Goal: Task Accomplishment & Management: Manage account settings

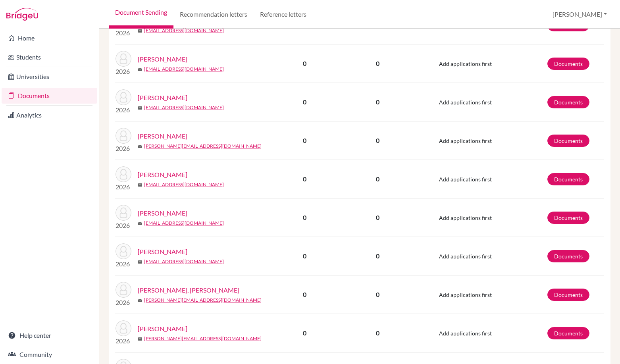
scroll to position [397, 0]
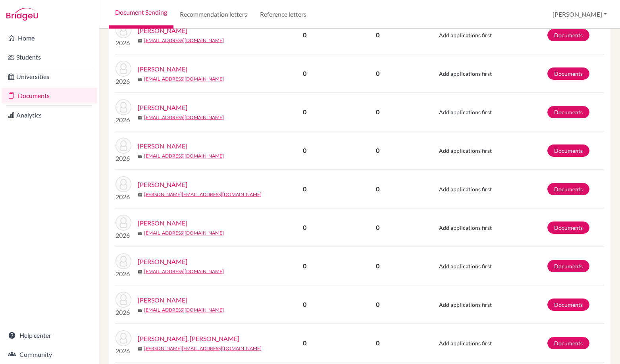
click at [167, 262] on link "[PERSON_NAME]" at bounding box center [163, 262] width 50 height 10
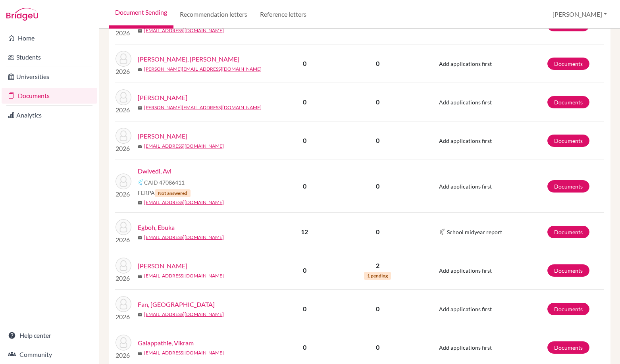
scroll to position [741, 0]
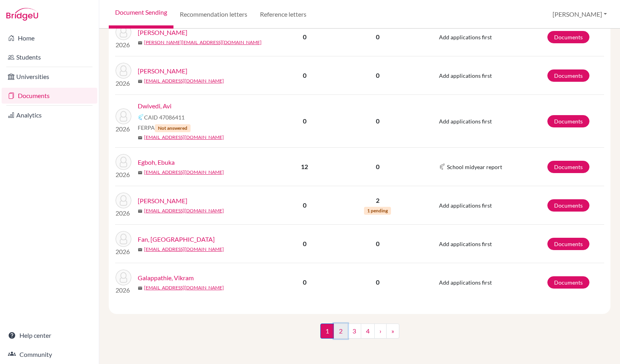
click at [338, 337] on link "2" at bounding box center [341, 330] width 14 height 15
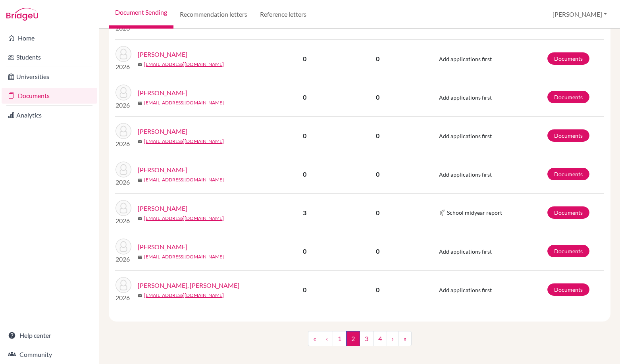
scroll to position [674, 0]
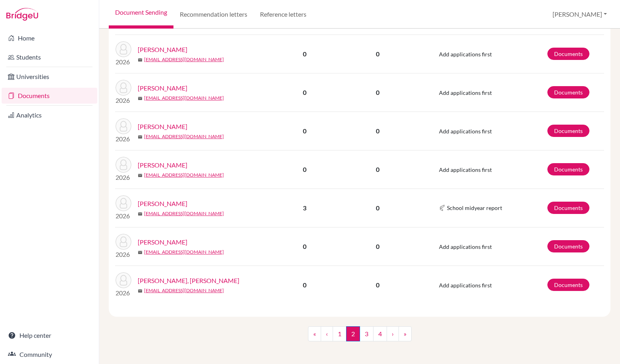
click at [161, 86] on link "Mardin, Tolga" at bounding box center [163, 88] width 50 height 10
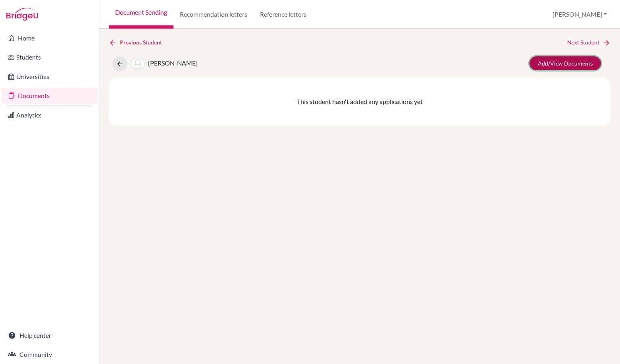
click at [583, 61] on link "Add/View Documents" at bounding box center [564, 63] width 71 height 14
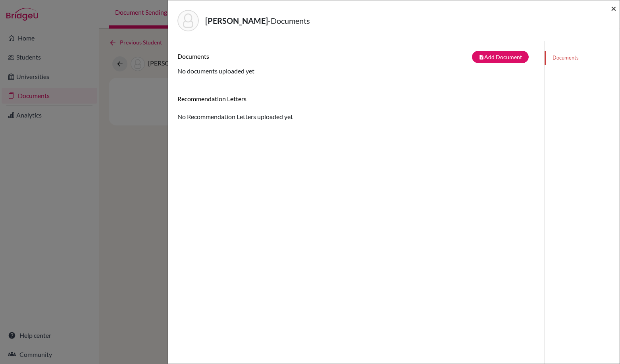
click at [613, 9] on span "×" at bounding box center [613, 8] width 6 height 12
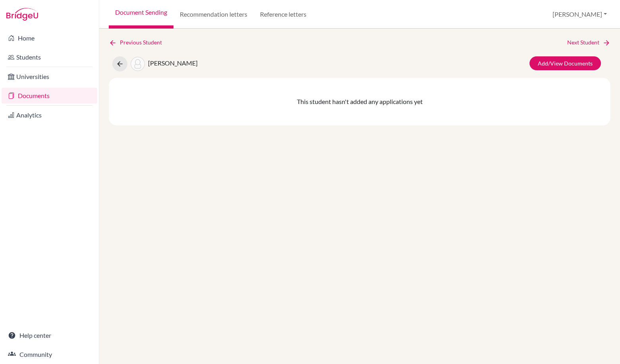
click at [147, 23] on link "Document Sending" at bounding box center [141, 14] width 65 height 29
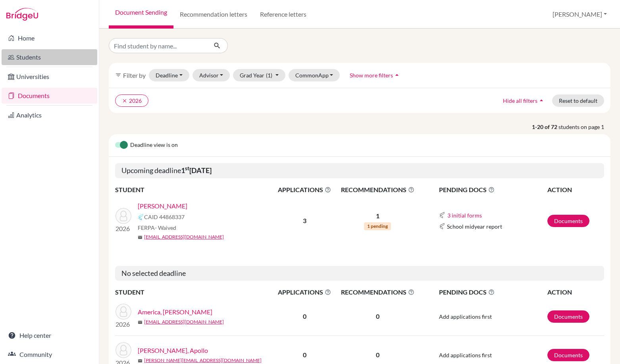
click at [61, 56] on link "Students" at bounding box center [50, 57] width 96 height 16
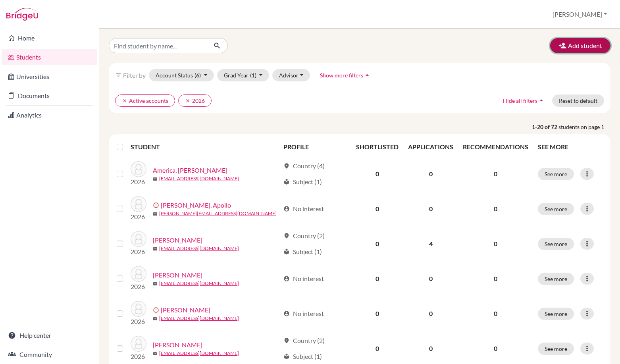
click at [590, 44] on button "Add student" at bounding box center [580, 45] width 60 height 15
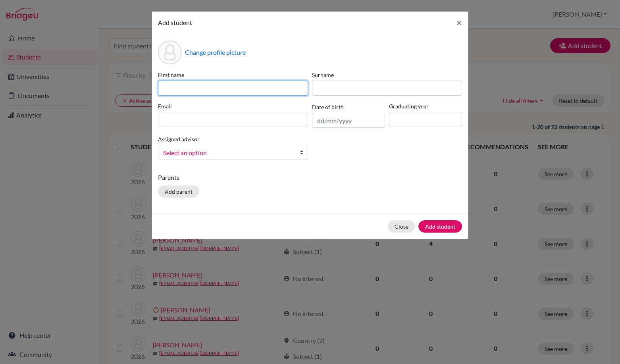
click at [221, 91] on input at bounding box center [233, 88] width 150 height 15
paste input "[EMAIL_ADDRESS][DOMAIN_NAME]"
type input "[EMAIL_ADDRESS][DOMAIN_NAME]"
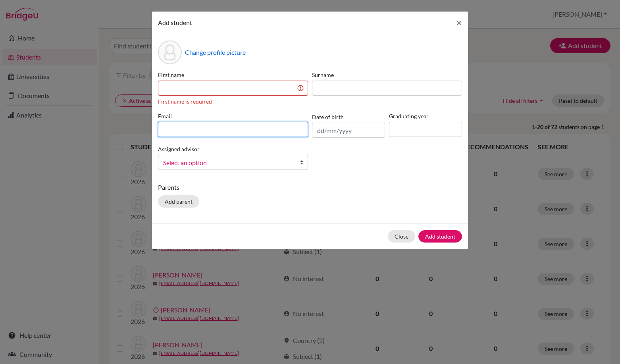
click at [230, 113] on div "Email" at bounding box center [233, 125] width 154 height 26
paste input "[EMAIL_ADDRESS][DOMAIN_NAME]"
type input "[EMAIL_ADDRESS][DOMAIN_NAME]"
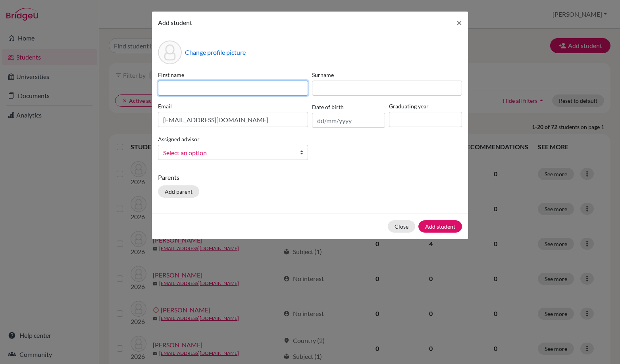
click at [214, 94] on input at bounding box center [233, 88] width 150 height 15
type input "[PERSON_NAME]"
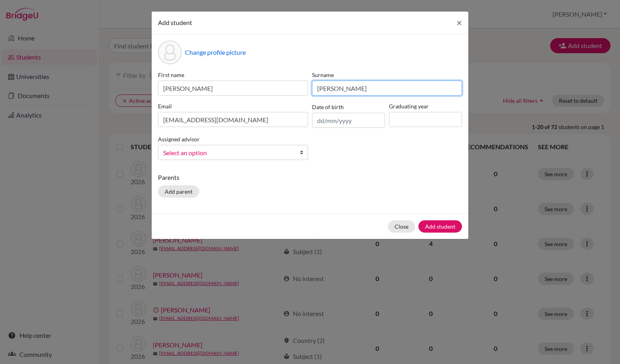
type input "[PERSON_NAME]"
click at [392, 118] on input at bounding box center [425, 119] width 73 height 15
type input "2026"
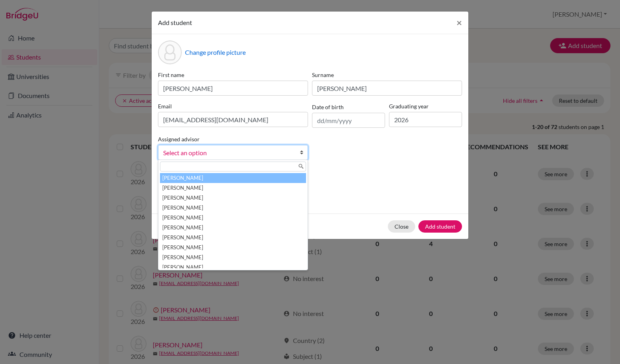
click at [293, 155] on link "Select an option" at bounding box center [233, 152] width 150 height 15
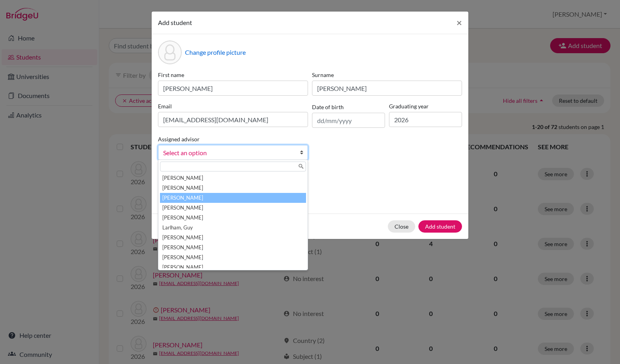
scroll to position [103, 0]
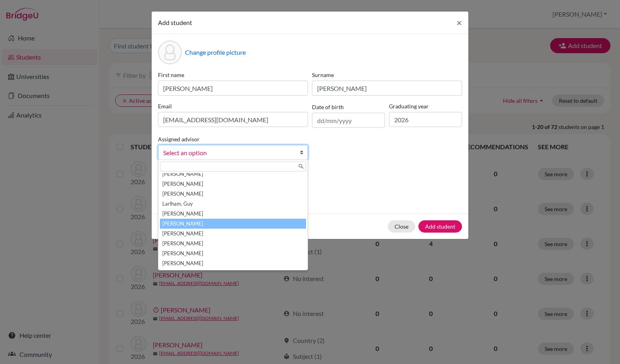
click at [253, 223] on li "[PERSON_NAME]" at bounding box center [233, 224] width 146 height 10
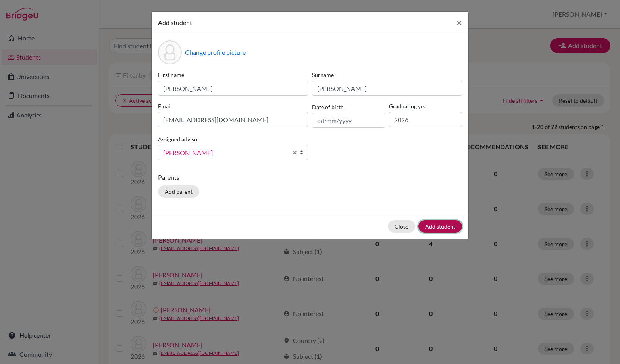
click at [441, 228] on button "Add student" at bounding box center [440, 226] width 44 height 12
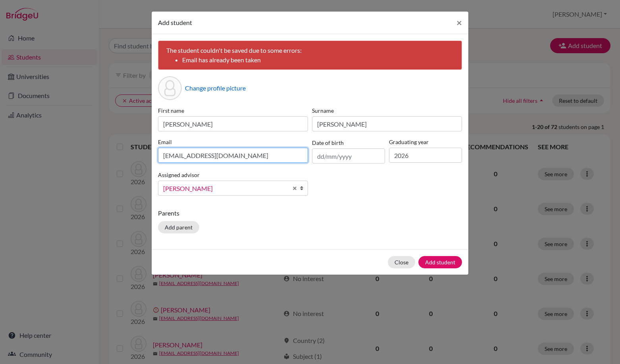
click at [284, 155] on input "[EMAIL_ADDRESS][DOMAIN_NAME]" at bounding box center [233, 155] width 150 height 15
click at [452, 259] on button "Add student" at bounding box center [440, 262] width 44 height 12
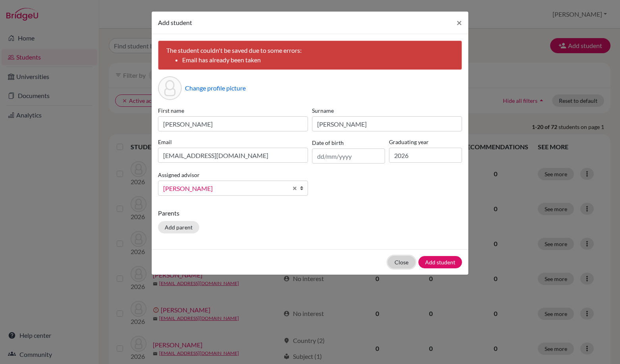
click at [408, 259] on button "Close" at bounding box center [400, 262] width 27 height 12
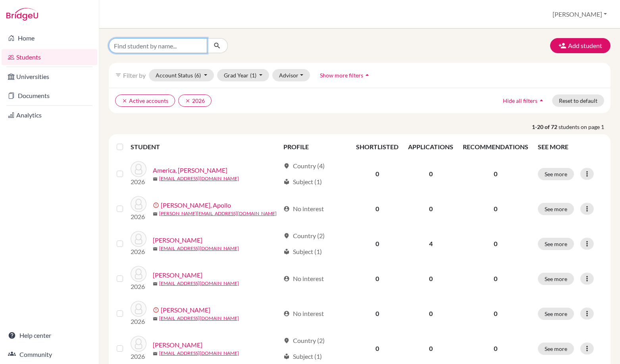
click at [147, 49] on input "Find student by name..." at bounding box center [158, 45] width 98 height 15
type input "kai"
click button "submit" at bounding box center [217, 45] width 21 height 15
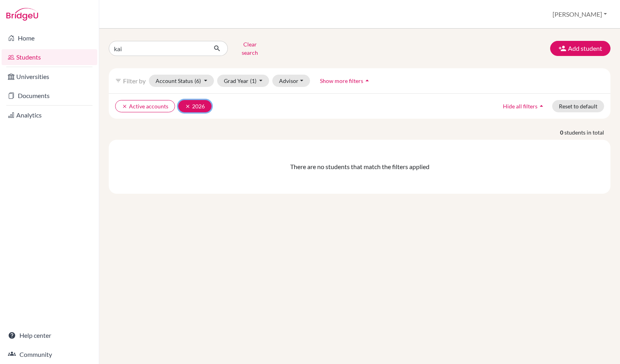
click at [186, 100] on button "clear 2026" at bounding box center [194, 106] width 33 height 12
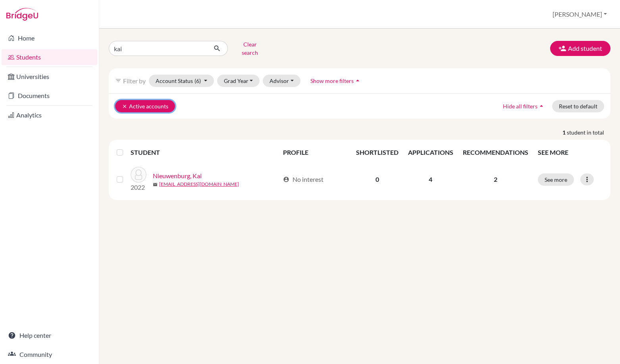
click at [121, 100] on button "clear Active accounts" at bounding box center [145, 106] width 60 height 12
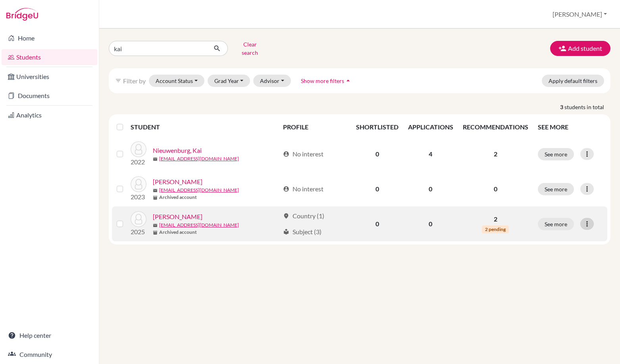
click at [584, 220] on icon at bounding box center [587, 224] width 8 height 8
click at [562, 236] on button "Edit student" at bounding box center [552, 240] width 63 height 13
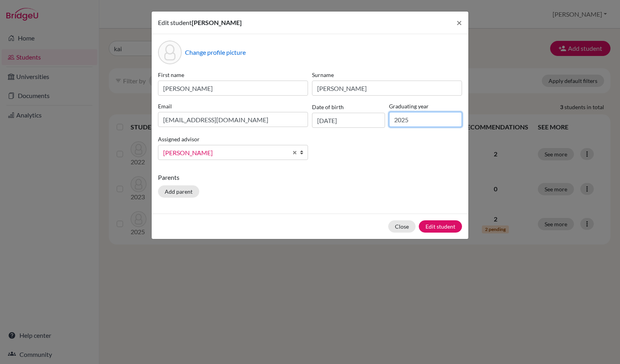
click at [400, 119] on input "2025" at bounding box center [425, 119] width 73 height 15
click at [406, 121] on input "2025" at bounding box center [425, 119] width 73 height 15
click at [408, 120] on input "2025" at bounding box center [425, 119] width 73 height 15
type input "2026"
click at [355, 155] on div "First name [PERSON_NAME] [PERSON_NAME] Email [EMAIL_ADDRESS][DOMAIN_NAME] Date …" at bounding box center [310, 119] width 308 height 96
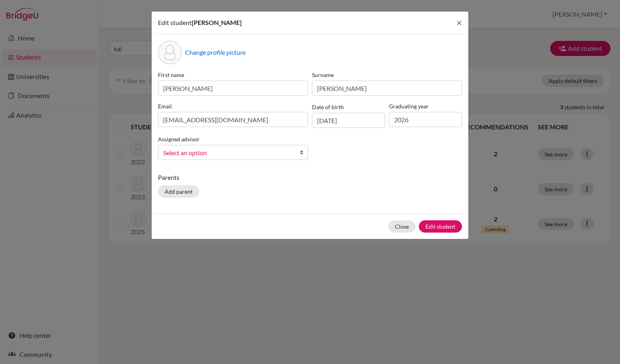
click at [302, 153] on b at bounding box center [303, 152] width 8 height 14
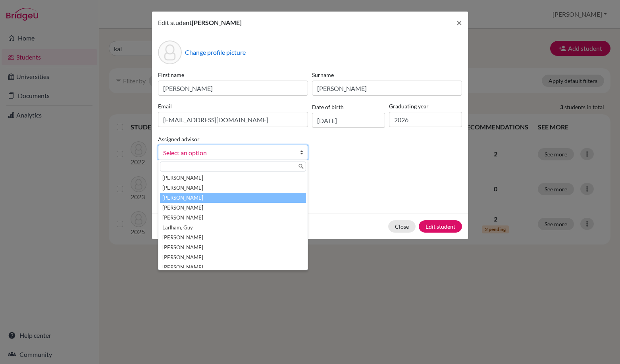
scroll to position [103, 0]
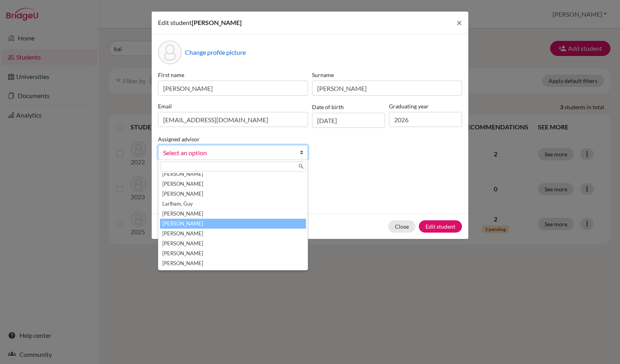
click at [221, 223] on li "[PERSON_NAME]" at bounding box center [233, 224] width 146 height 10
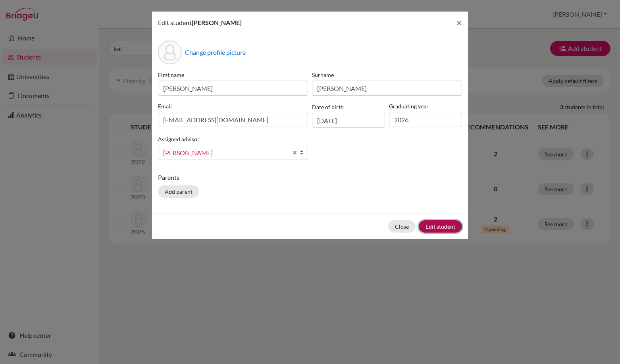
click at [434, 229] on button "Edit student" at bounding box center [439, 226] width 43 height 12
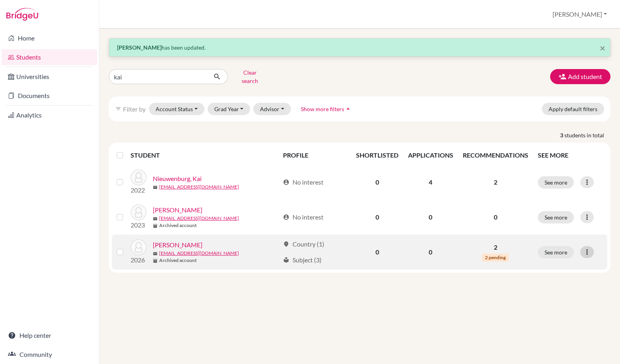
click at [592, 247] on div at bounding box center [586, 252] width 13 height 12
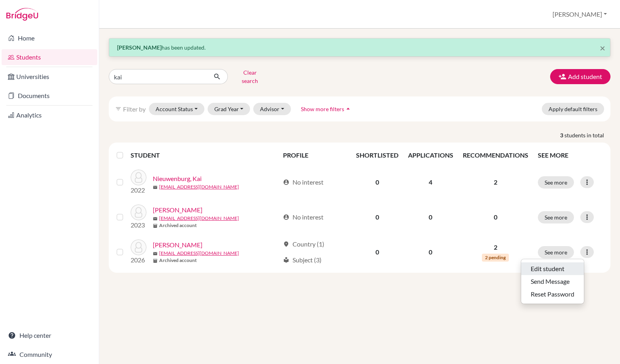
drag, startPoint x: 564, startPoint y: 263, endPoint x: 571, endPoint y: 274, distance: 13.2
click at [605, 272] on div "× [PERSON_NAME] has been updated. [PERSON_NAME] search Add student filter_list …" at bounding box center [359, 196] width 520 height 335
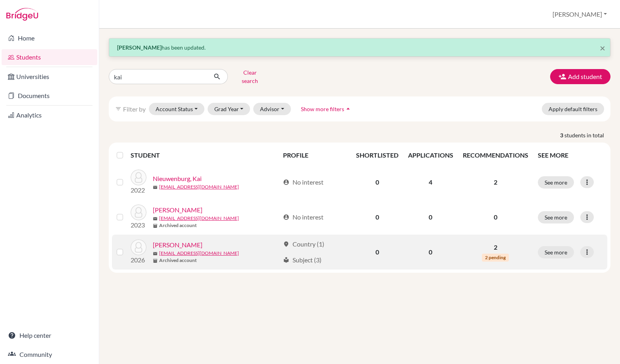
click at [126, 247] on label at bounding box center [126, 247] width 0 height 0
click at [0, 0] on input "checkbox" at bounding box center [0, 0] width 0 height 0
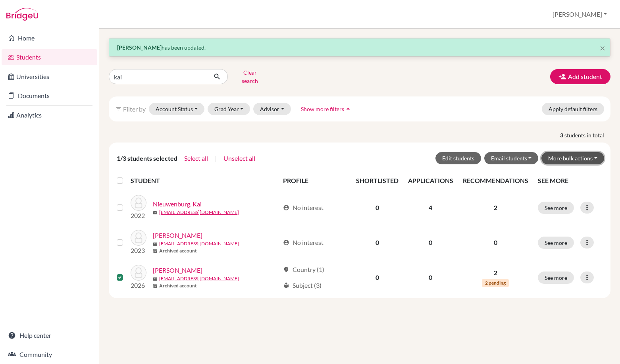
click at [570, 155] on button "More bulk actions" at bounding box center [572, 158] width 63 height 12
click at [566, 182] on button "Unarchive" at bounding box center [567, 187] width 72 height 13
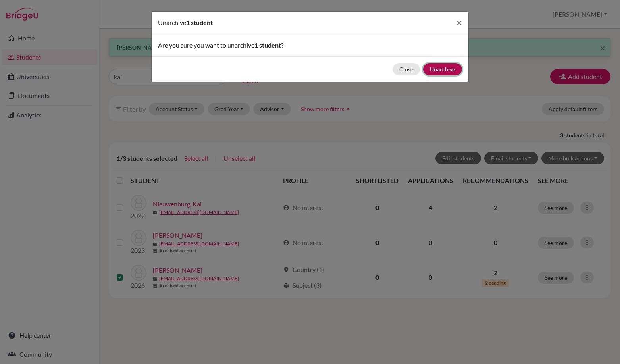
click at [455, 67] on button "Unarchive" at bounding box center [442, 69] width 39 height 12
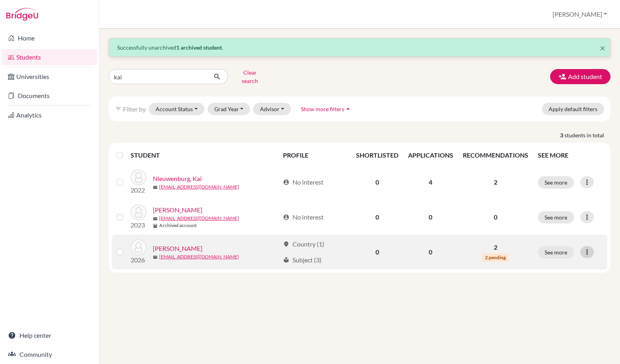
click at [584, 248] on icon at bounding box center [587, 252] width 8 height 8
click at [563, 288] on button "Reset Password" at bounding box center [552, 294] width 63 height 13
